Goal: Browse casually: Explore the website without a specific task or goal

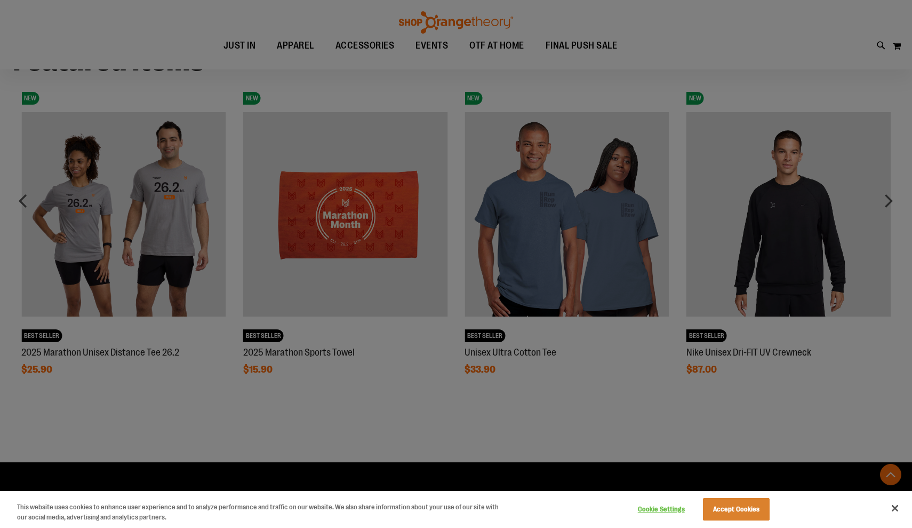
scroll to position [901, 0]
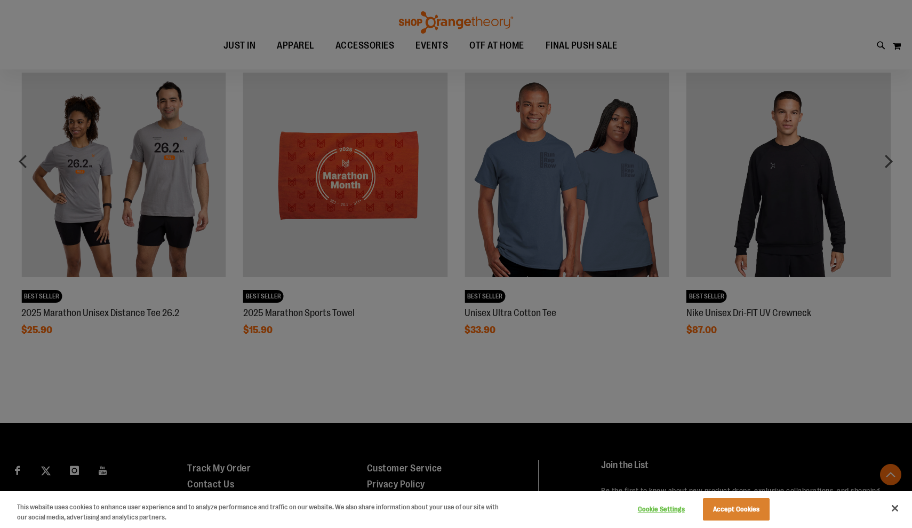
click at [896, 500] on button "Close" at bounding box center [895, 507] width 23 height 23
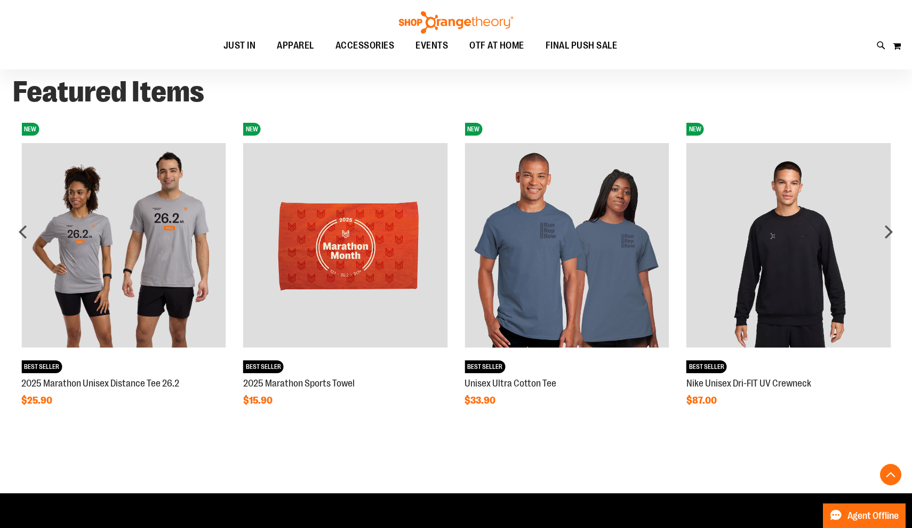
scroll to position [830, 0]
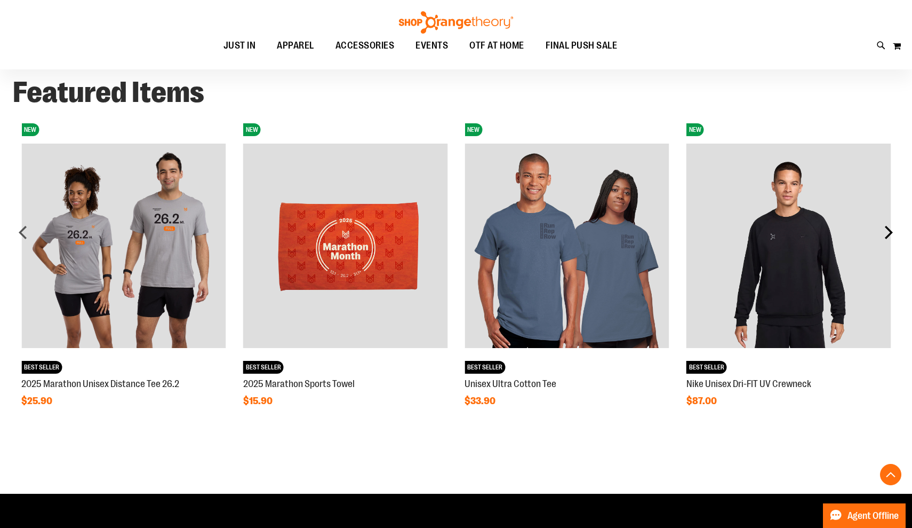
click at [885, 229] on div "next" at bounding box center [888, 231] width 21 height 21
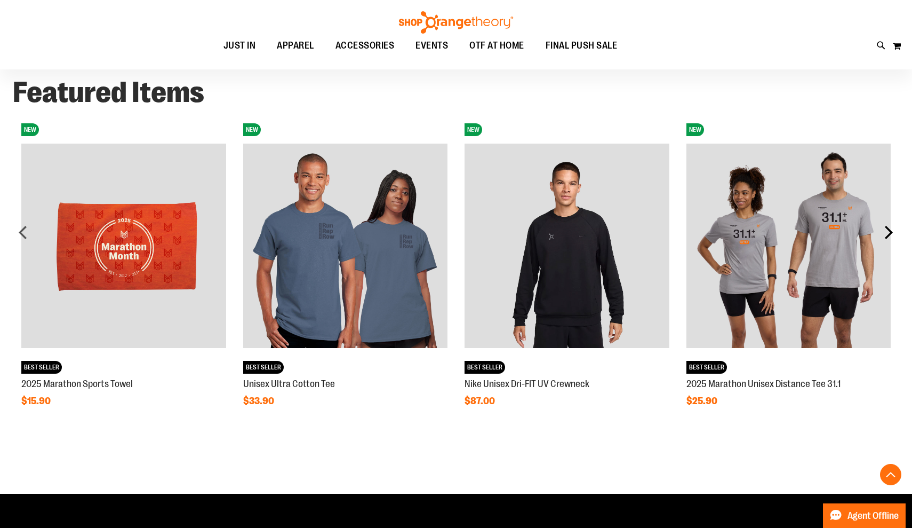
click at [885, 229] on div "next" at bounding box center [888, 231] width 21 height 21
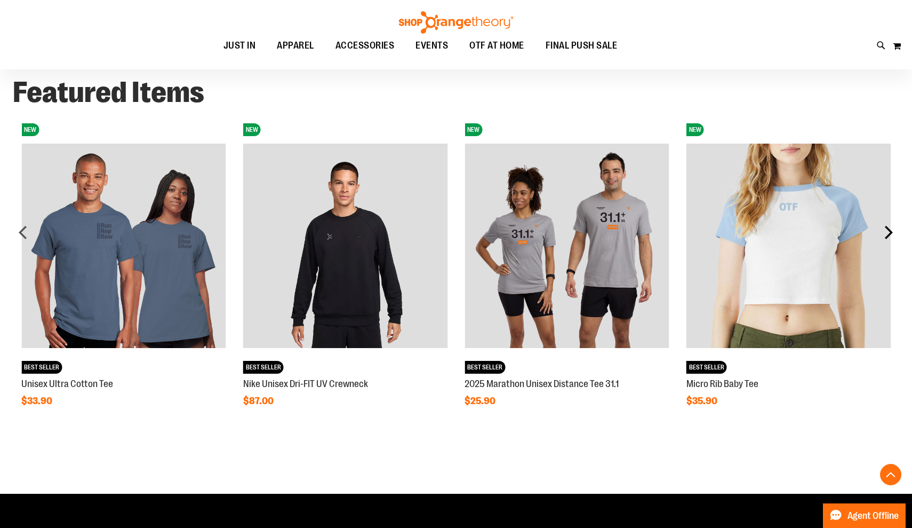
click at [885, 230] on div "next" at bounding box center [888, 231] width 21 height 21
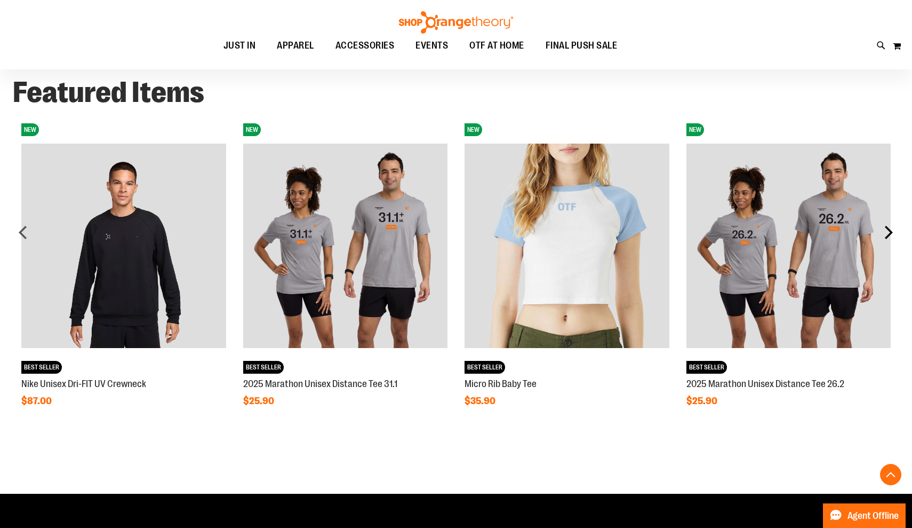
click at [885, 230] on div "next" at bounding box center [888, 231] width 21 height 21
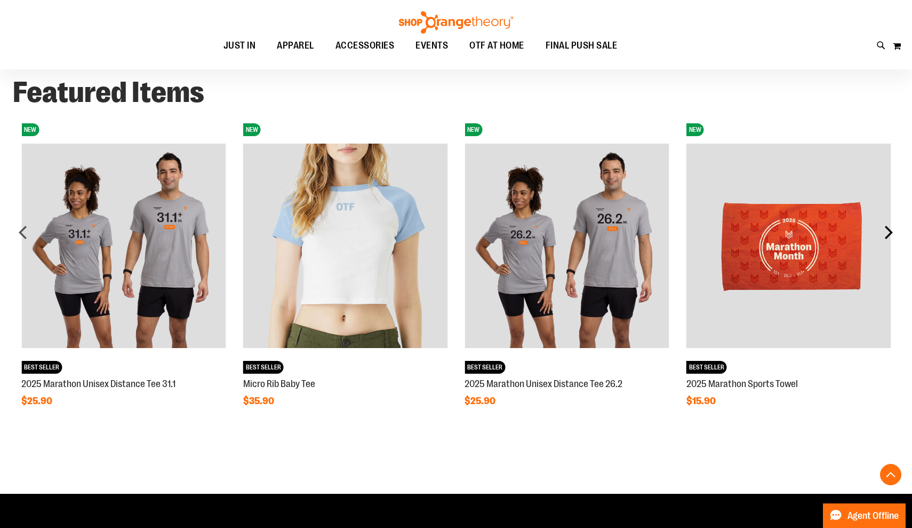
click at [885, 230] on div "next" at bounding box center [888, 231] width 21 height 21
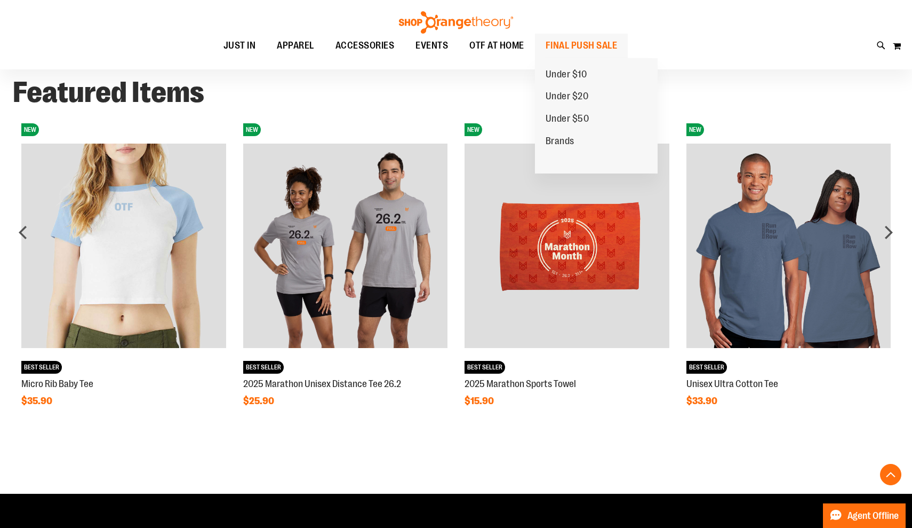
click at [556, 51] on span "FINAL PUSH SALE" at bounding box center [582, 46] width 72 height 24
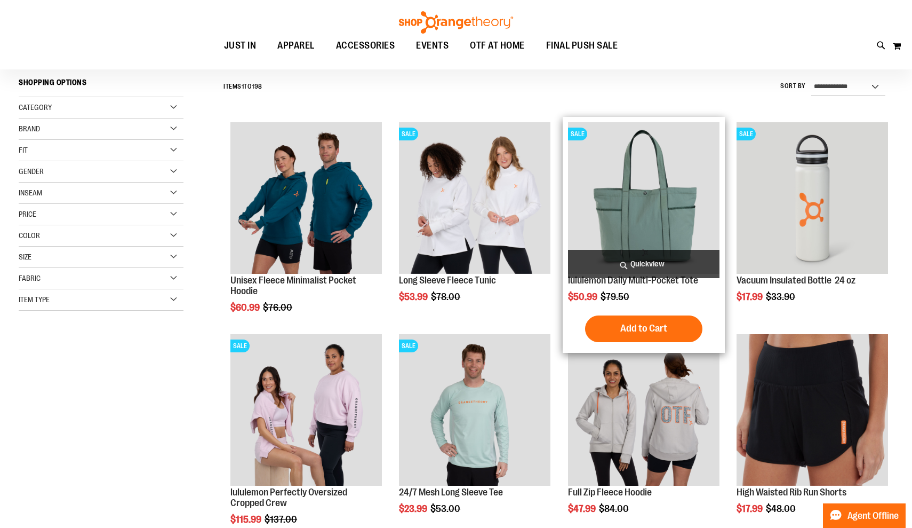
scroll to position [95, 0]
click at [623, 189] on img "product" at bounding box center [644, 198] width 152 height 152
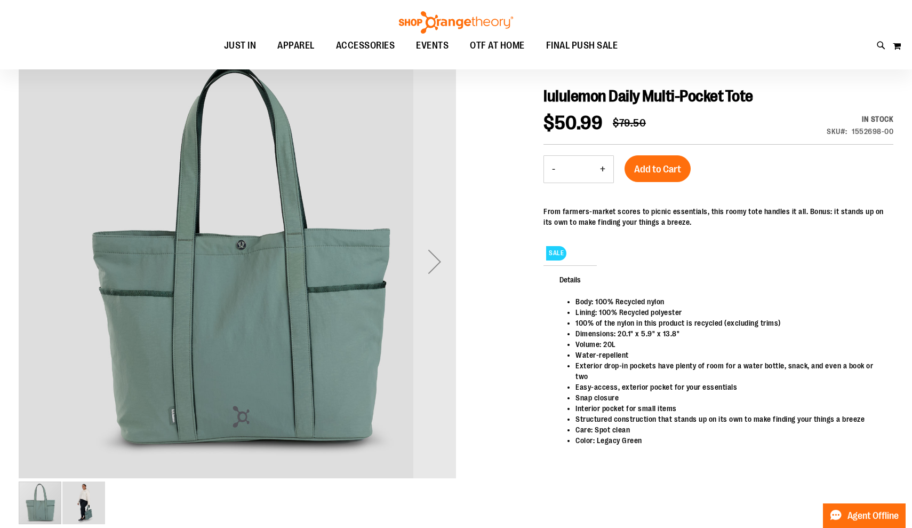
scroll to position [116, 0]
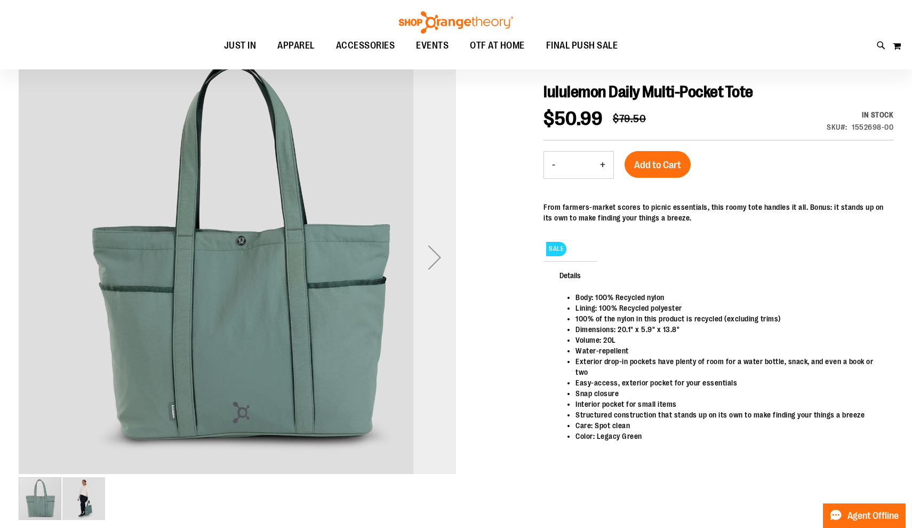
click at [441, 264] on div "Next" at bounding box center [434, 257] width 43 height 43
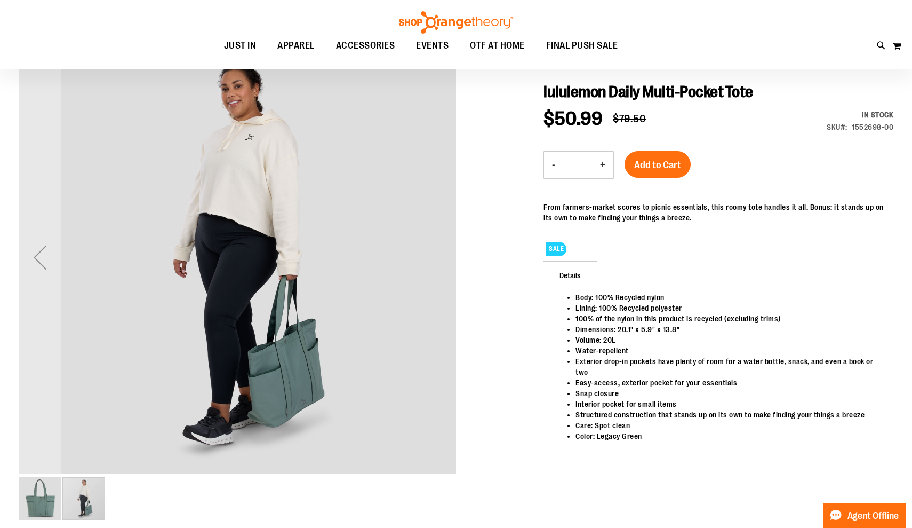
click at [441, 264] on img "carousel" at bounding box center [238, 255] width 438 height 438
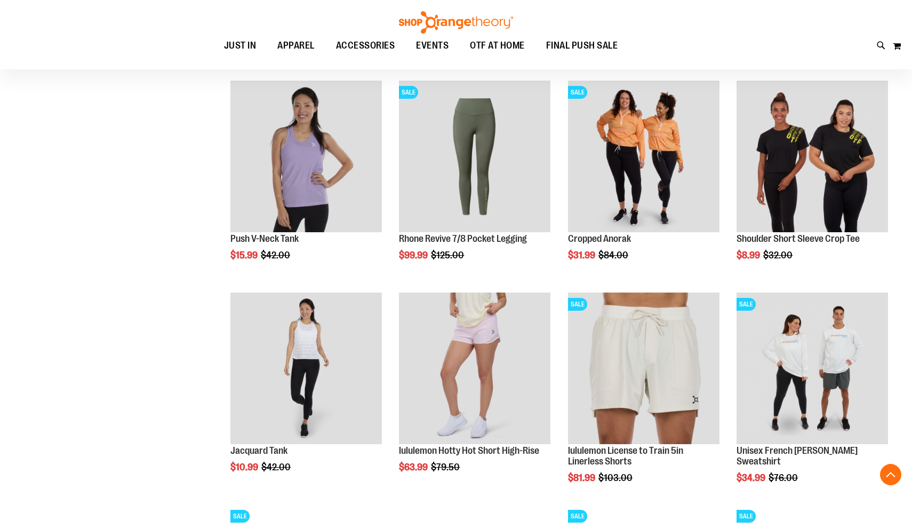
scroll to position [655, 0]
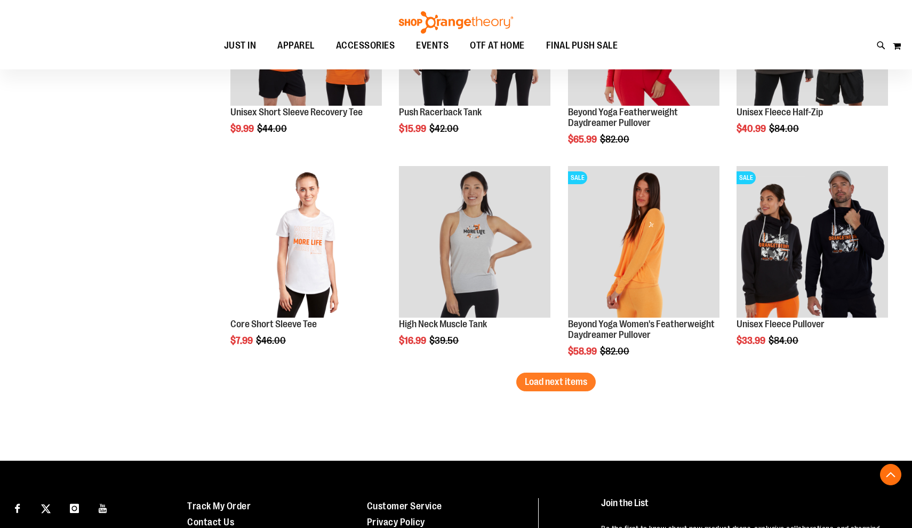
scroll to position [1635, 0]
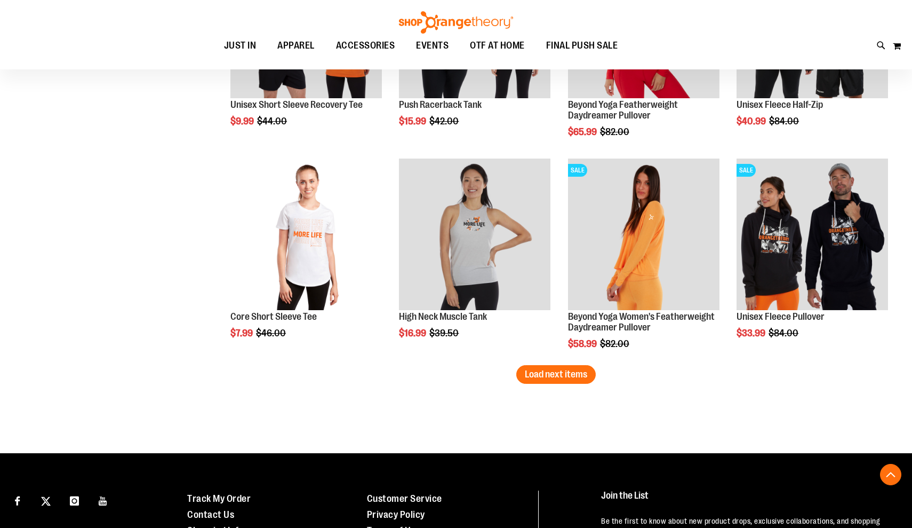
click at [560, 371] on span "Load next items" at bounding box center [556, 374] width 62 height 11
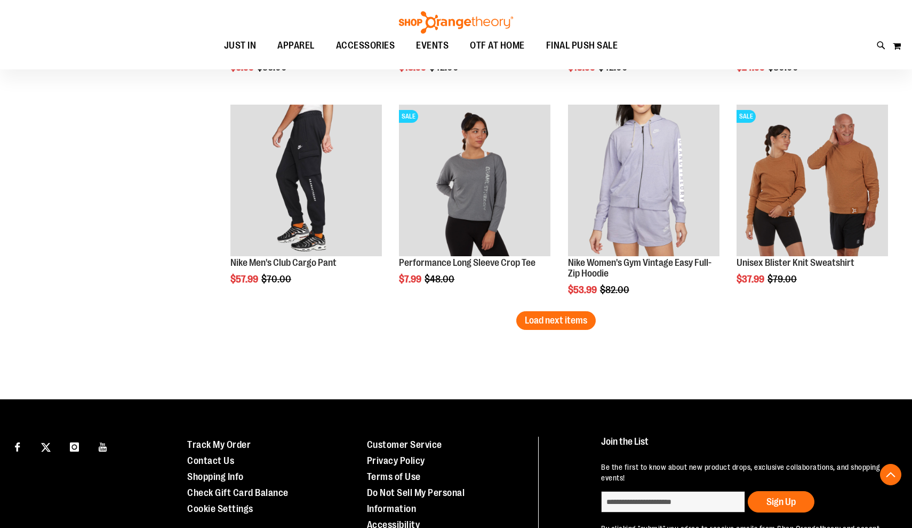
scroll to position [2321, 0]
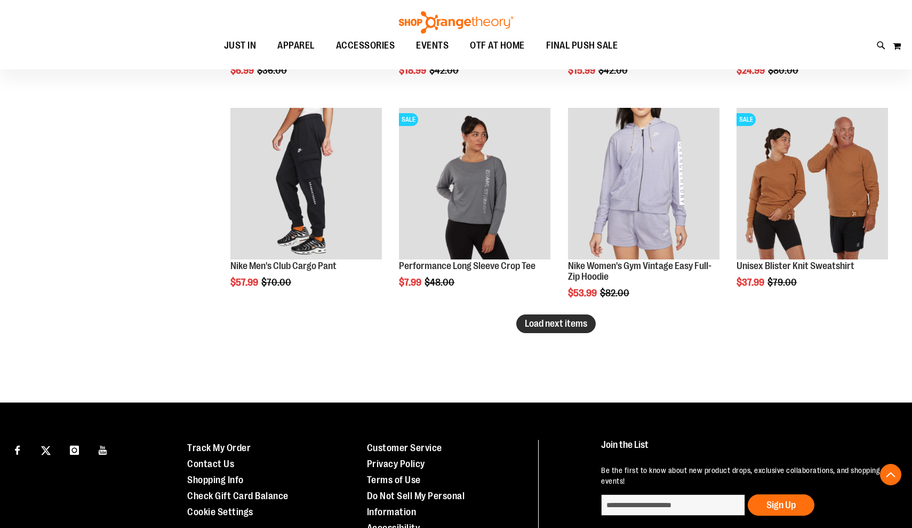
click at [550, 331] on button "Load next items" at bounding box center [555, 323] width 79 height 19
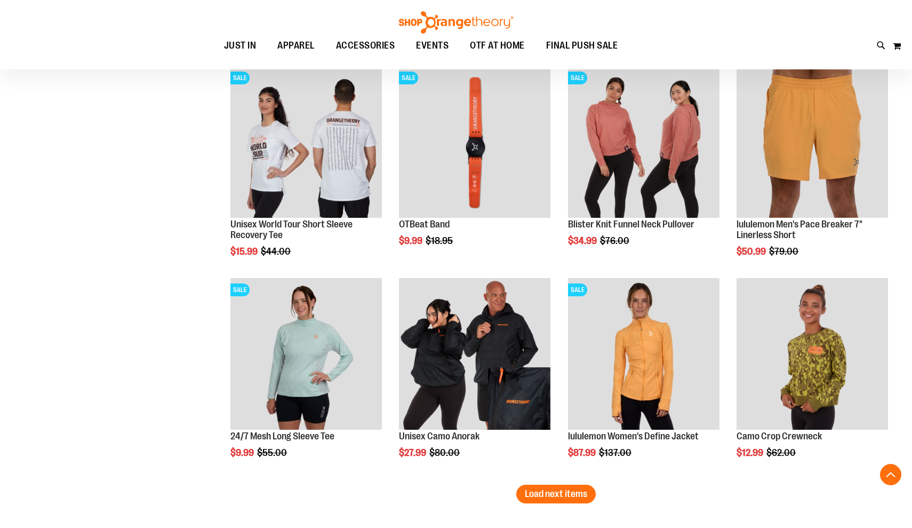
scroll to position [2797, 0]
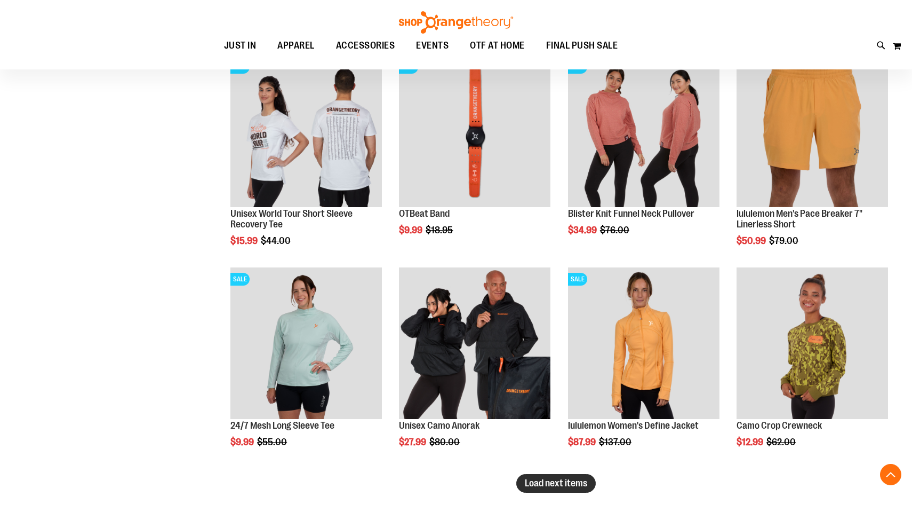
click at [528, 484] on span "Load next items" at bounding box center [556, 483] width 62 height 11
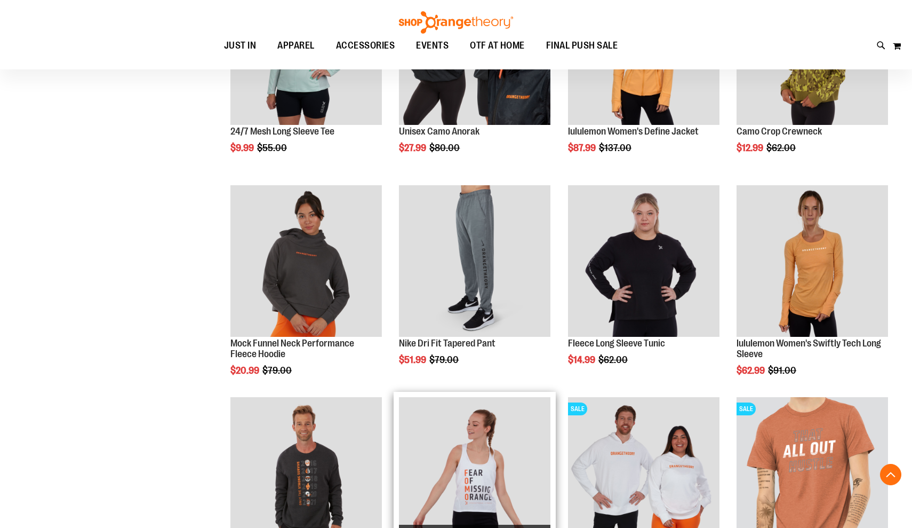
scroll to position [3093, 0]
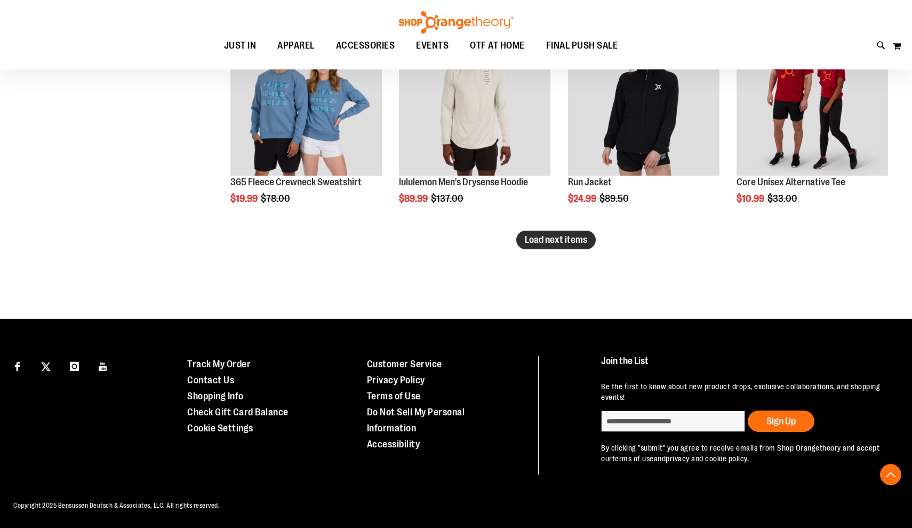
click at [536, 237] on span "Load next items" at bounding box center [556, 239] width 62 height 11
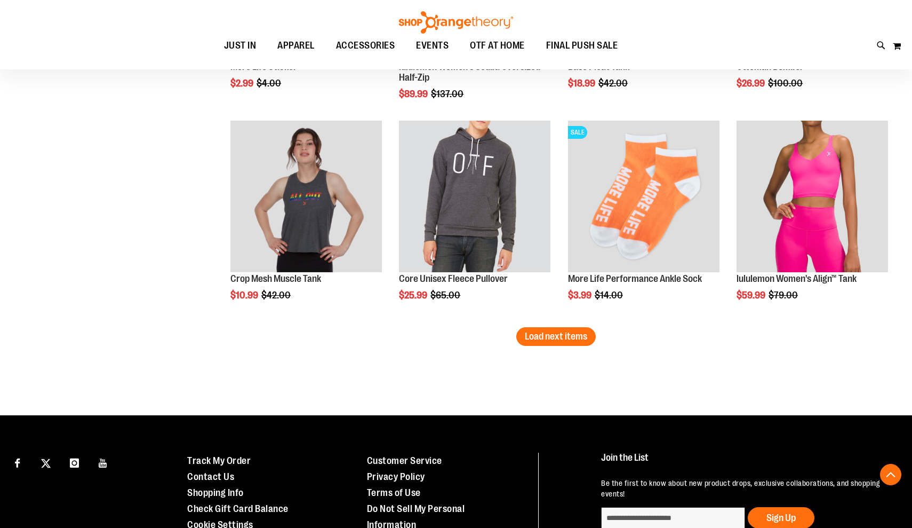
scroll to position [4233, 0]
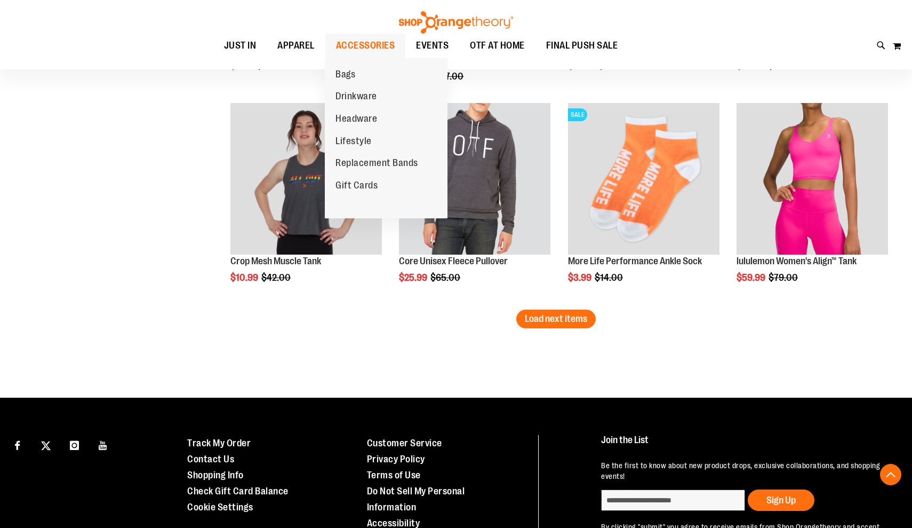
click at [351, 44] on span "ACCESSORIES" at bounding box center [365, 46] width 59 height 24
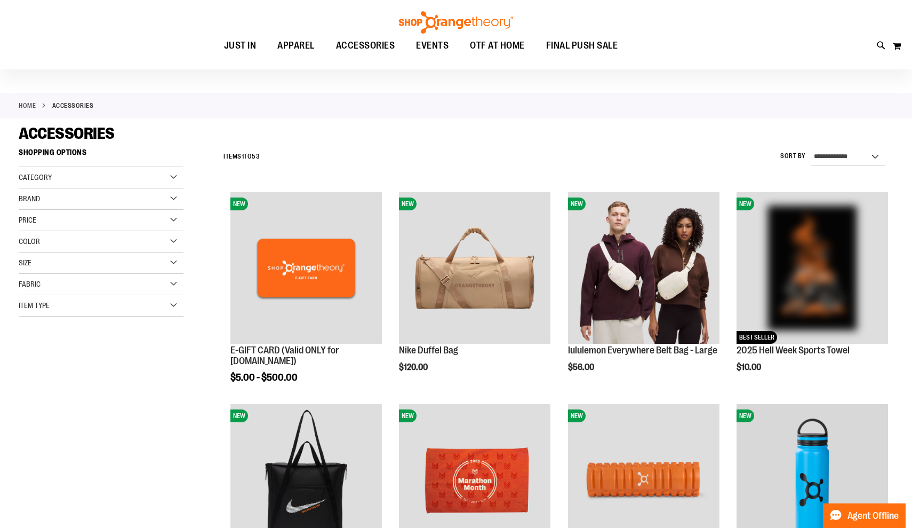
scroll to position [28, 0]
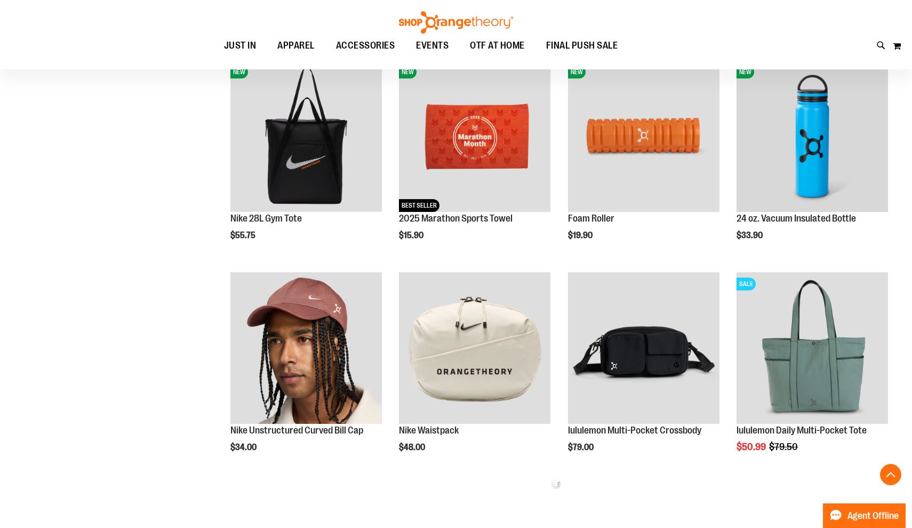
scroll to position [378, 0]
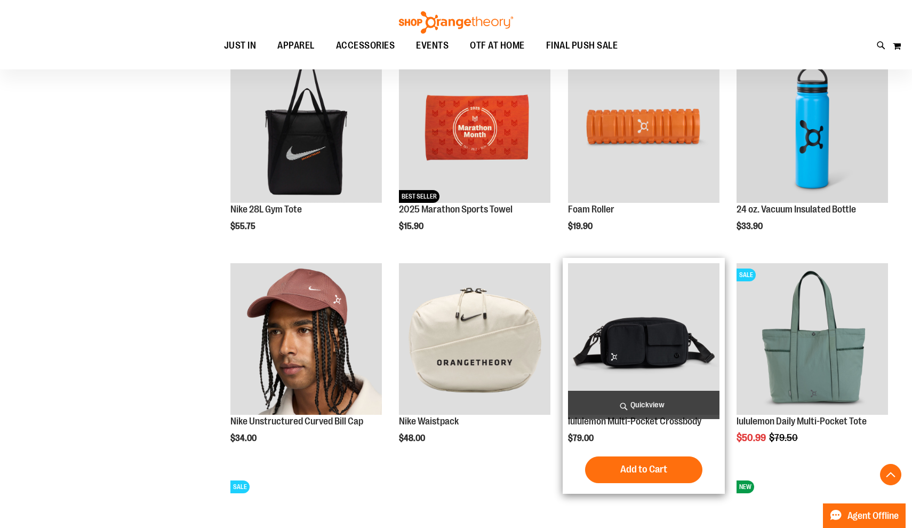
click at [630, 403] on span "Quickview" at bounding box center [644, 405] width 152 height 28
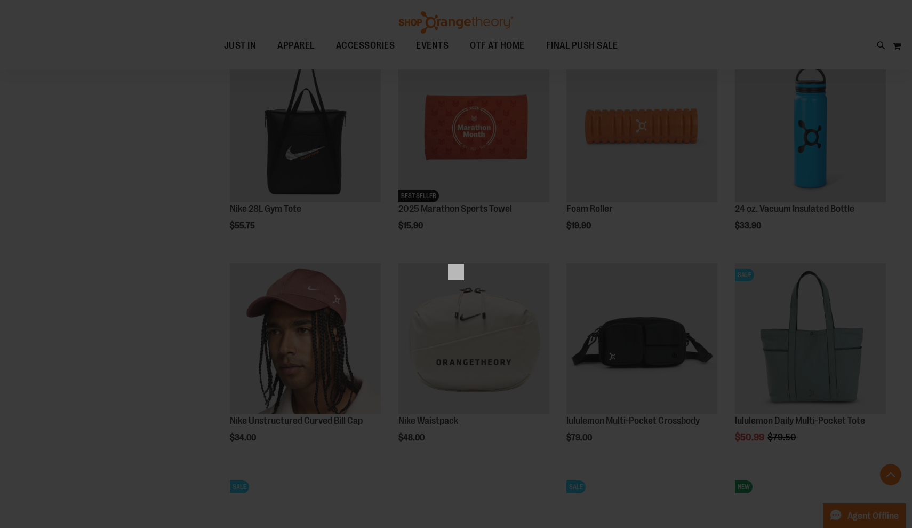
scroll to position [0, 0]
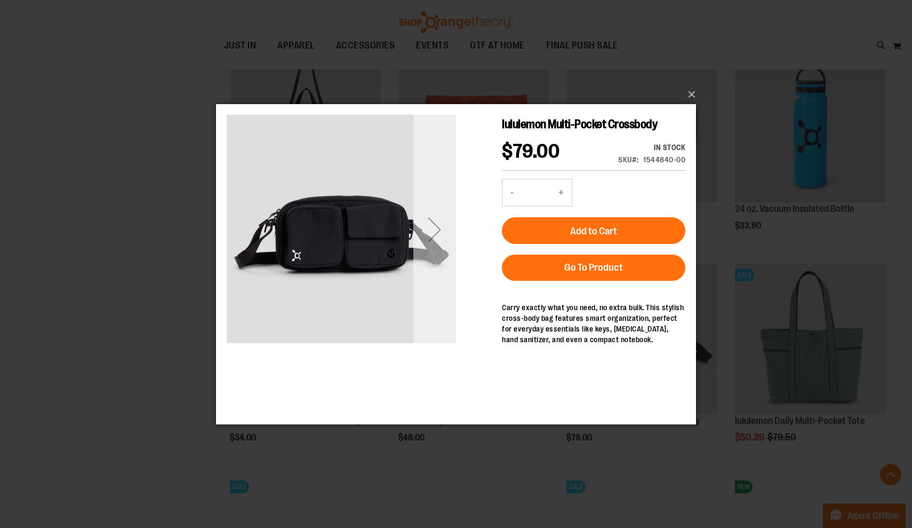
click at [433, 228] on div "Next" at bounding box center [434, 229] width 43 height 43
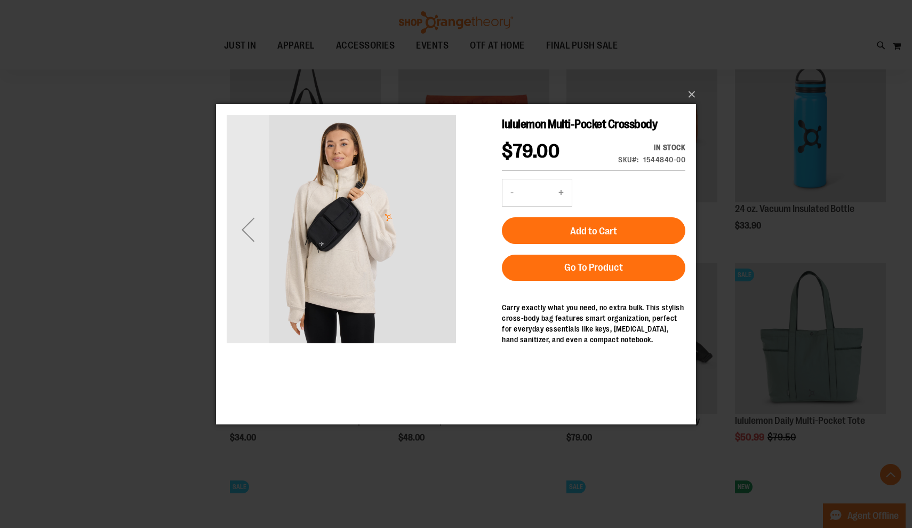
click at [433, 228] on img "carousel" at bounding box center [341, 227] width 229 height 229
click at [689, 96] on button "×" at bounding box center [459, 94] width 480 height 23
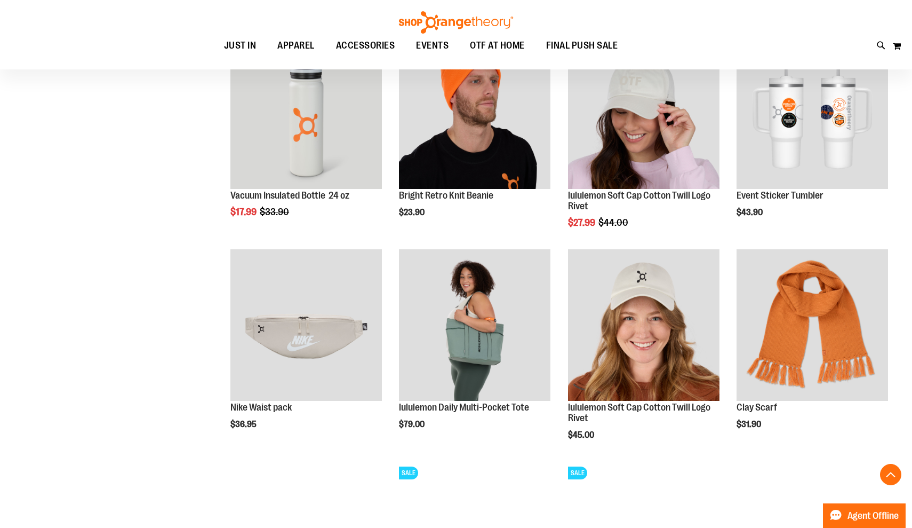
scroll to position [816, 0]
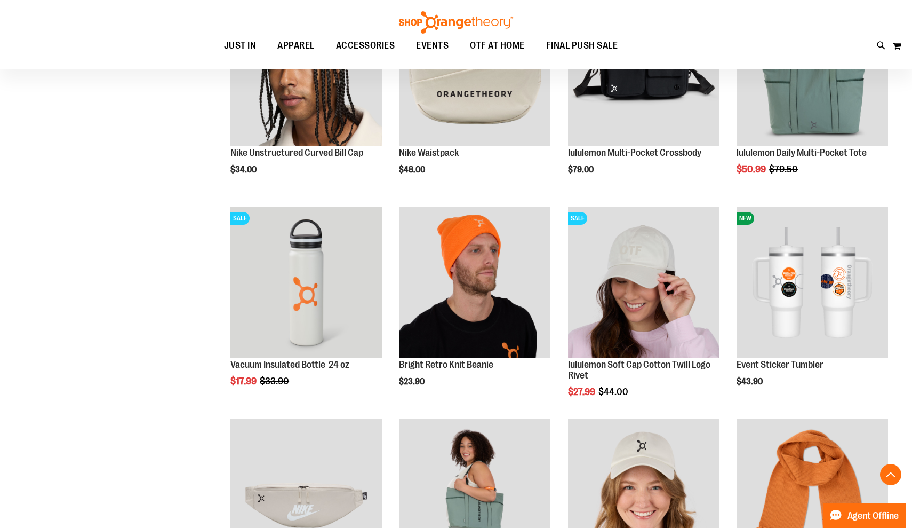
scroll to position [788, 0]
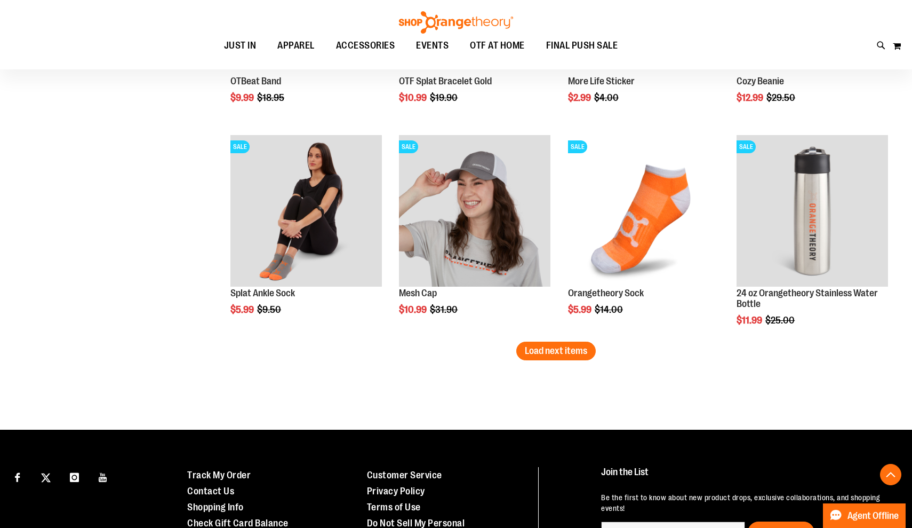
scroll to position [1778, 0]
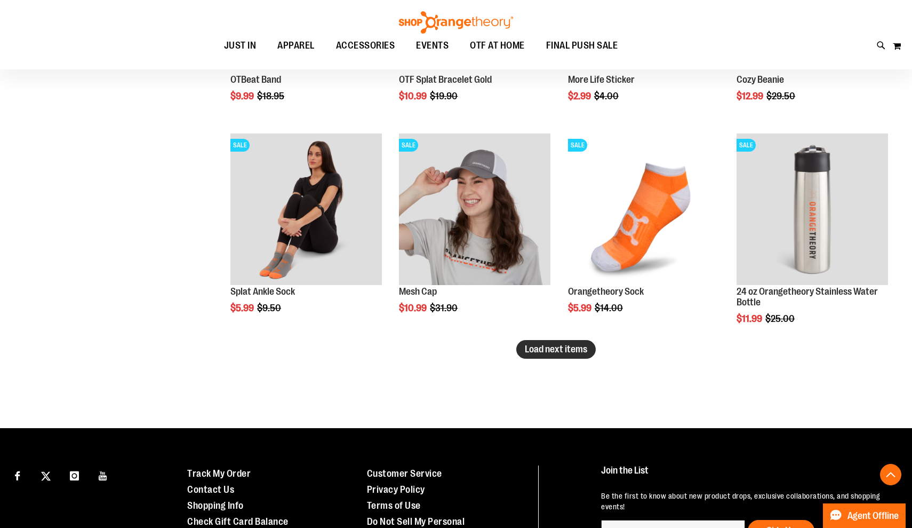
click at [576, 355] on button "Load next items" at bounding box center [555, 349] width 79 height 19
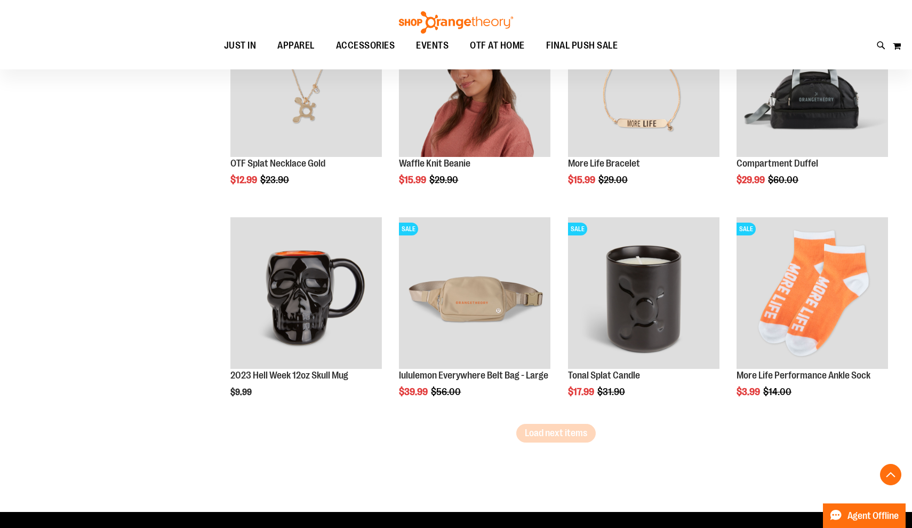
scroll to position [2407, 0]
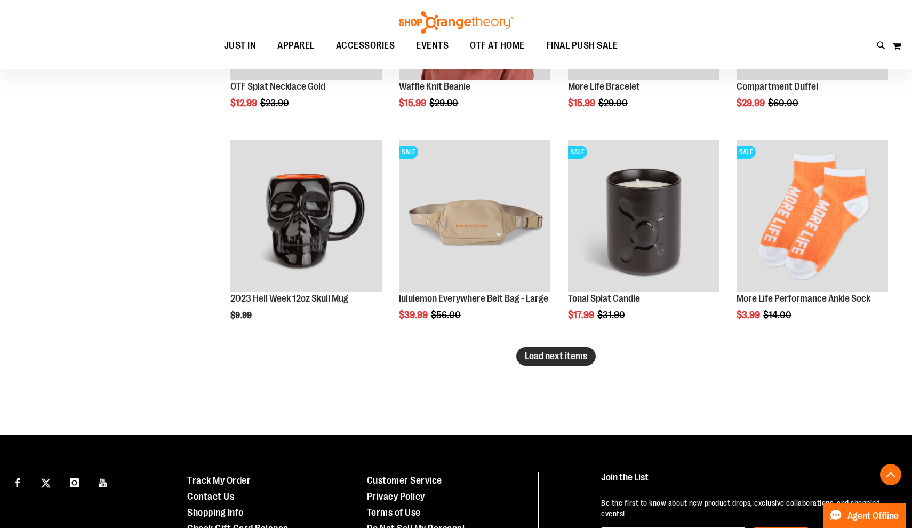
click at [538, 361] on span "Load next items" at bounding box center [556, 356] width 62 height 11
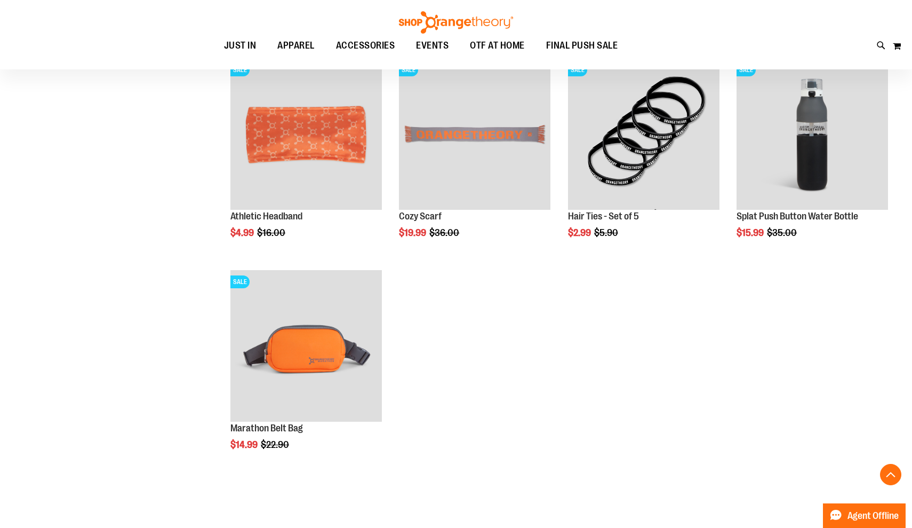
scroll to position [2702, 0]
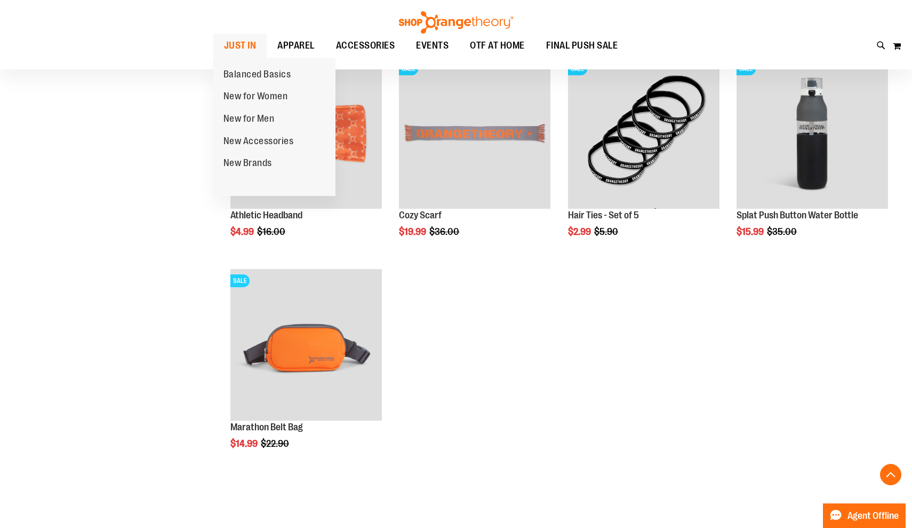
click at [224, 44] on span "JUST IN" at bounding box center [240, 46] width 33 height 24
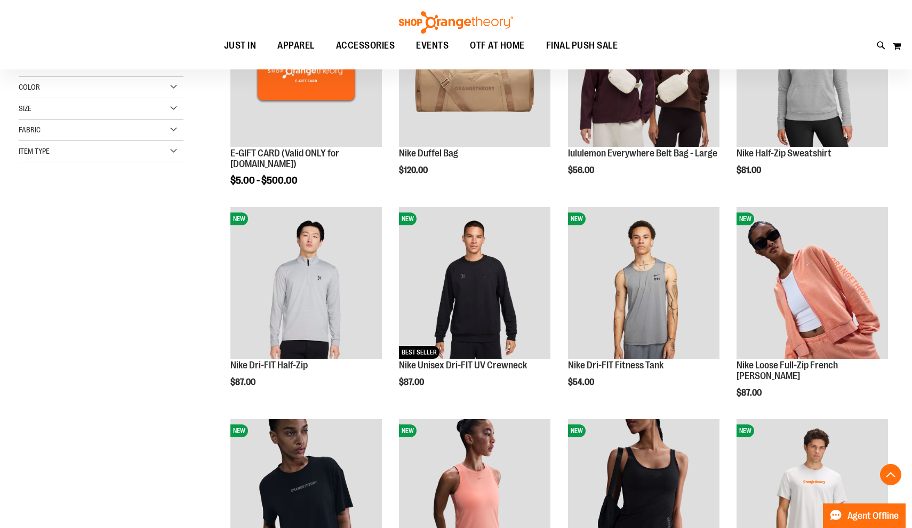
scroll to position [290, 0]
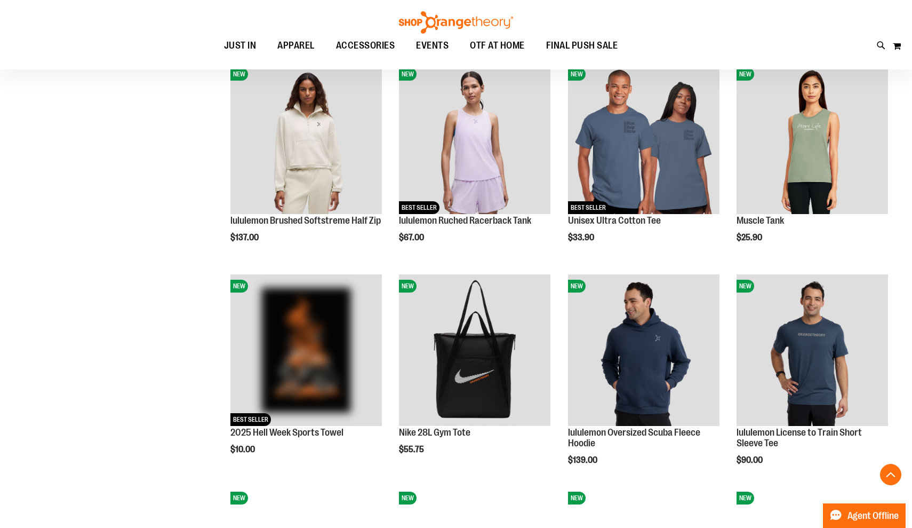
scroll to position [810, 0]
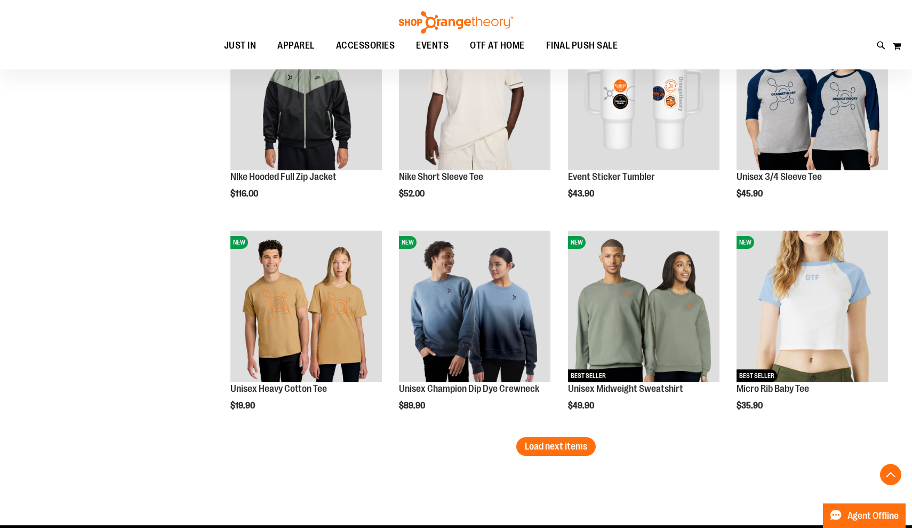
scroll to position [1684, 0]
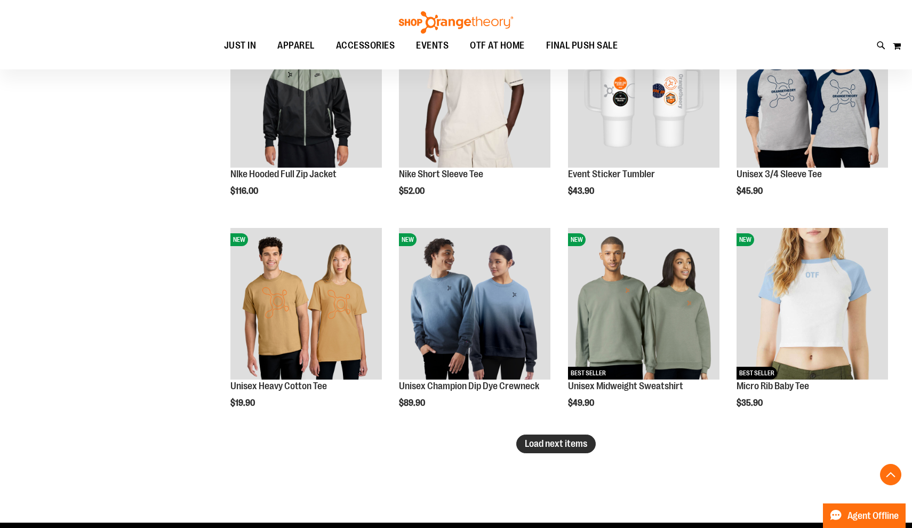
click at [560, 449] on button "Load next items" at bounding box center [555, 443] width 79 height 19
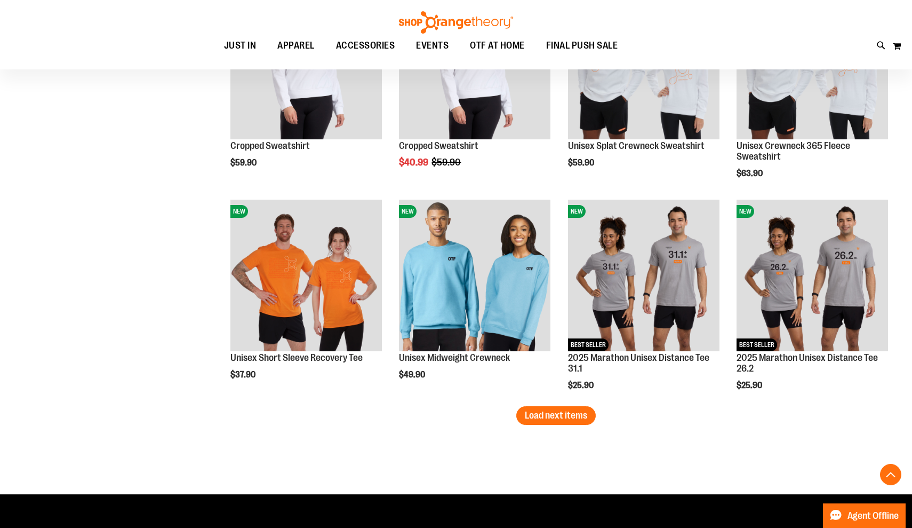
scroll to position [2351, 0]
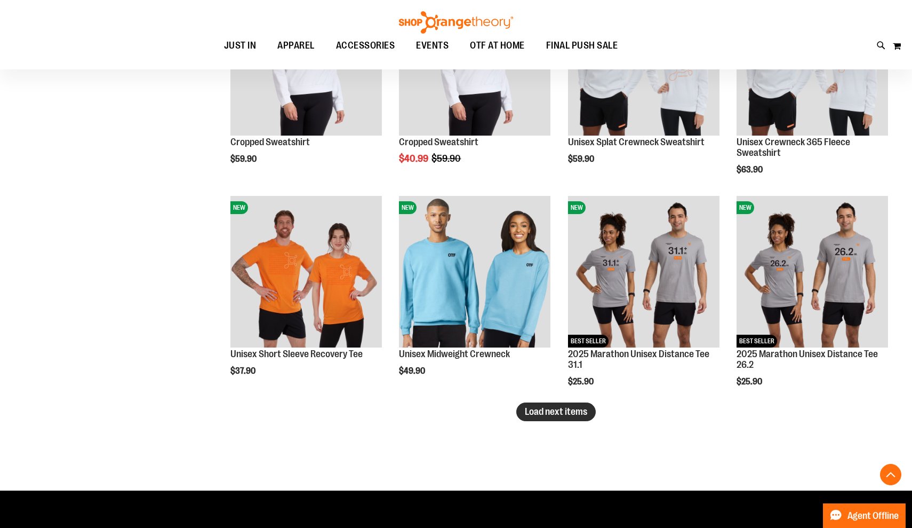
click at [536, 415] on span "Load next items" at bounding box center [556, 411] width 62 height 11
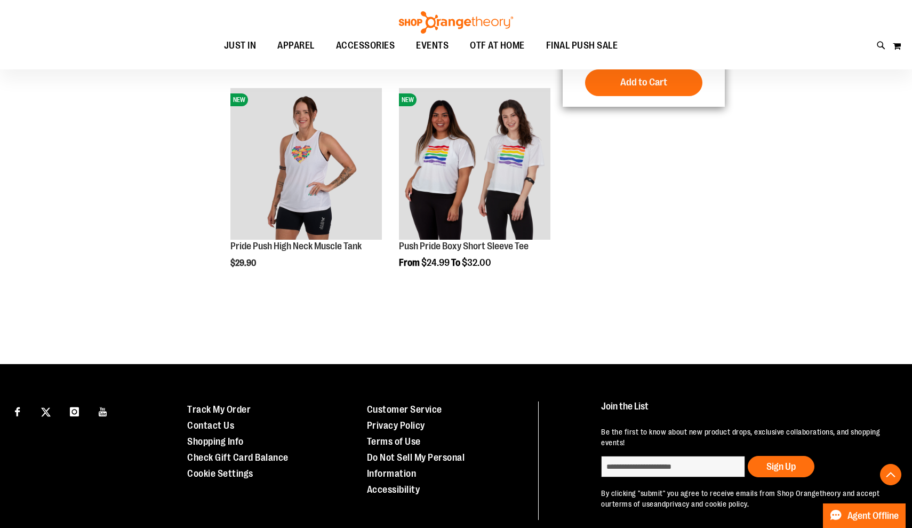
scroll to position [3096, 0]
